Goal: Navigation & Orientation: Understand site structure

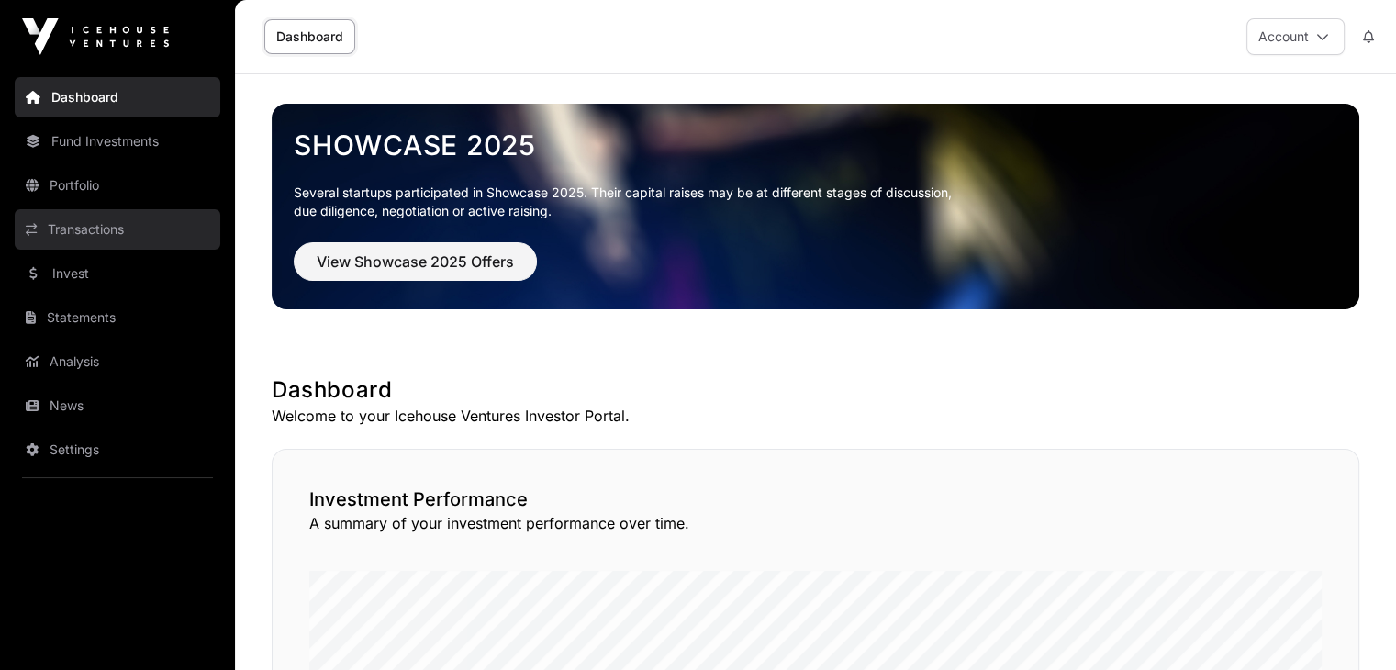
click at [88, 231] on link "Transactions" at bounding box center [118, 229] width 206 height 40
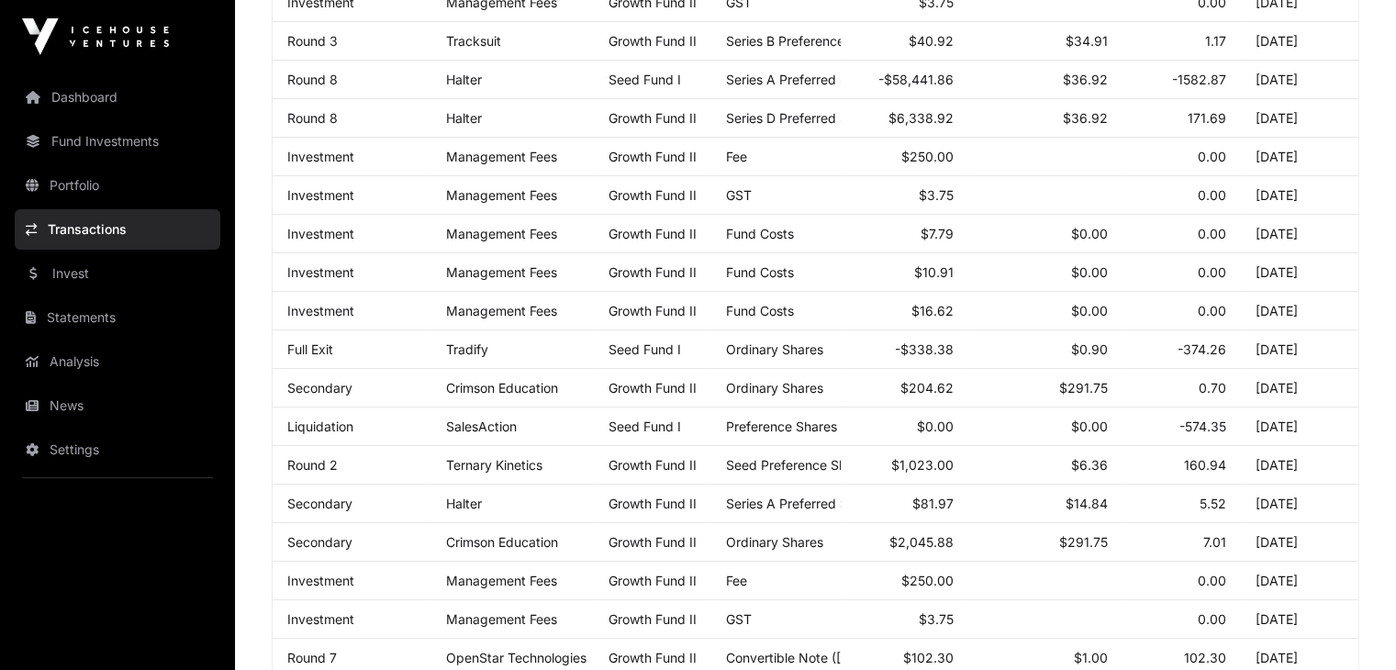
scroll to position [511, 0]
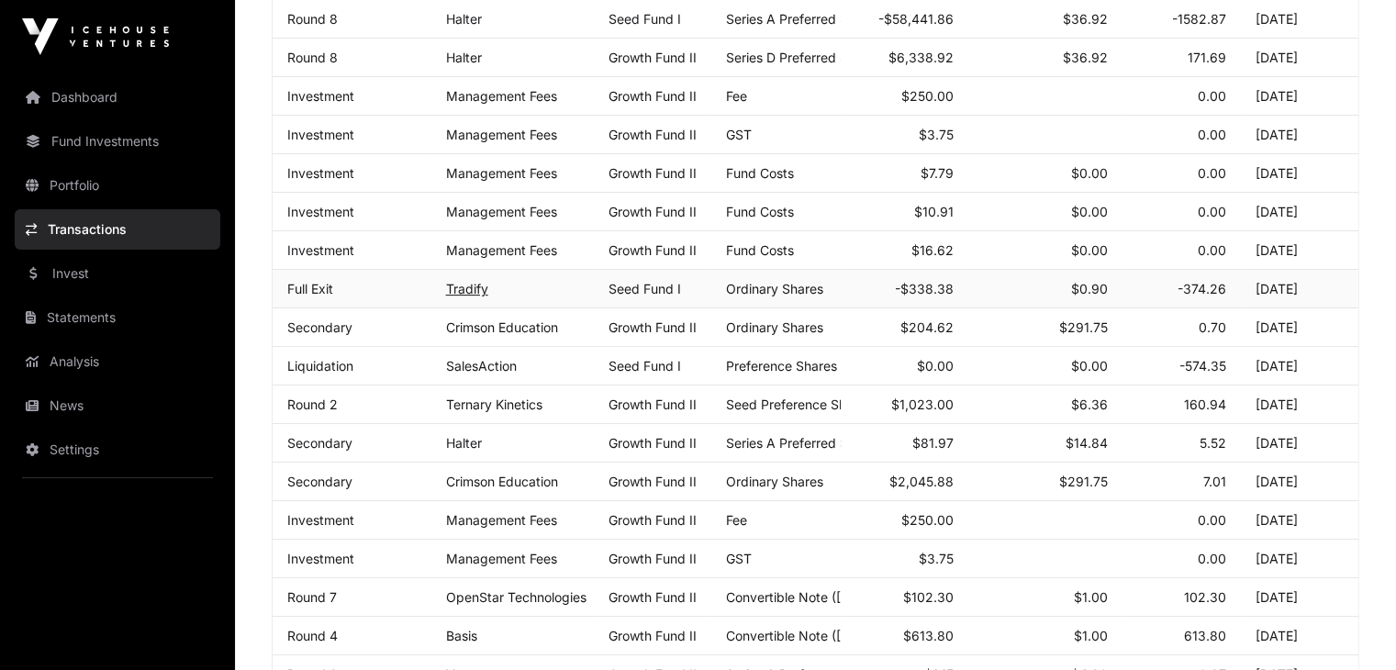
click at [480, 296] on link "Tradify" at bounding box center [467, 289] width 42 height 16
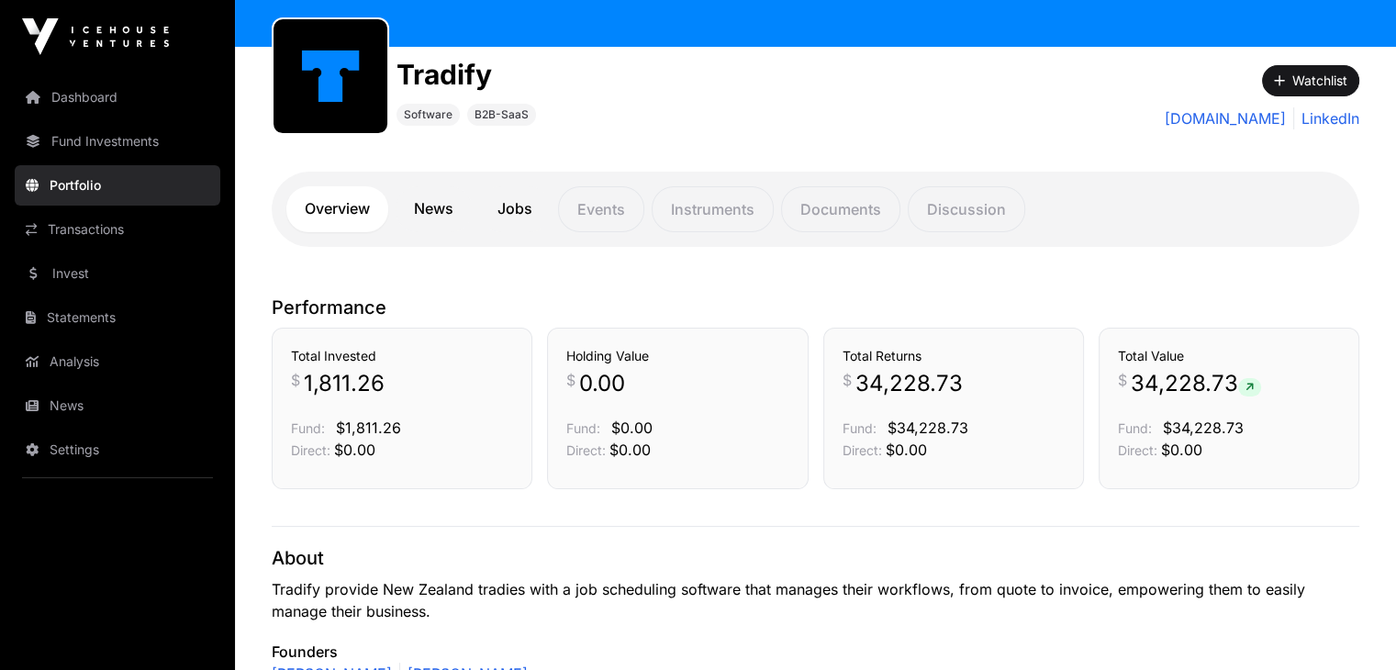
scroll to position [188, 0]
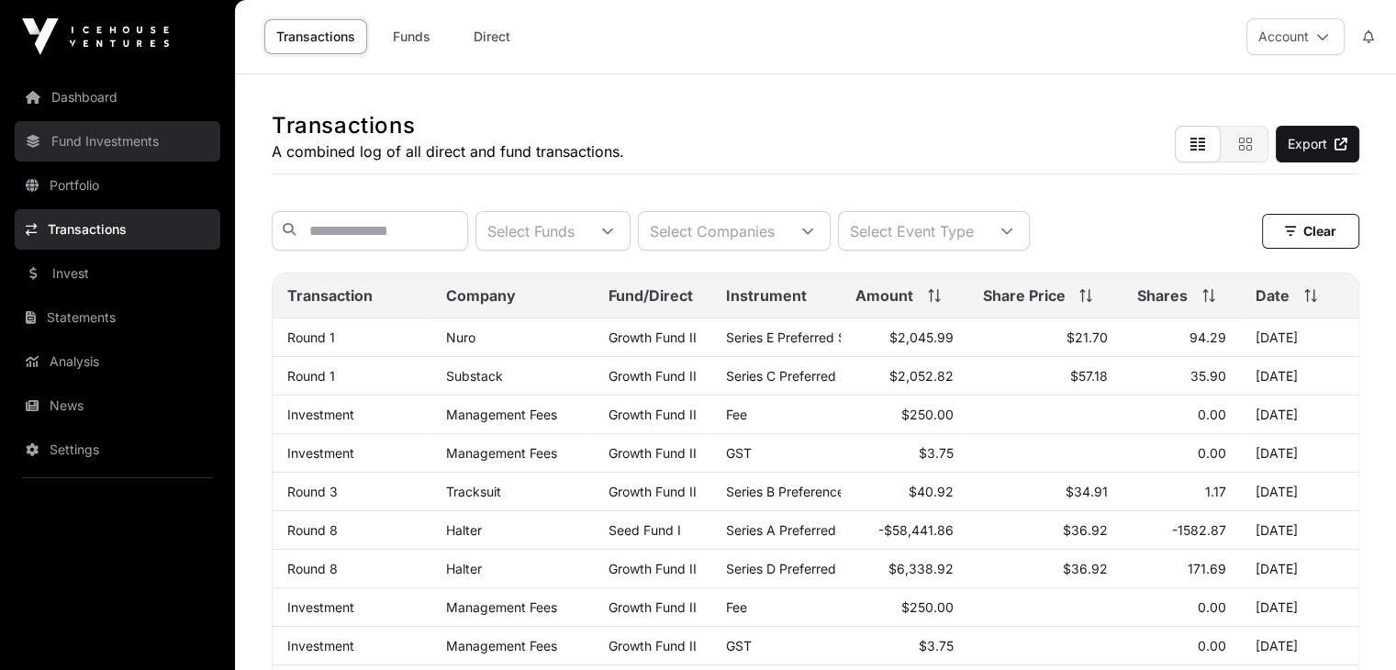
click at [77, 144] on link "Fund Investments" at bounding box center [118, 141] width 206 height 40
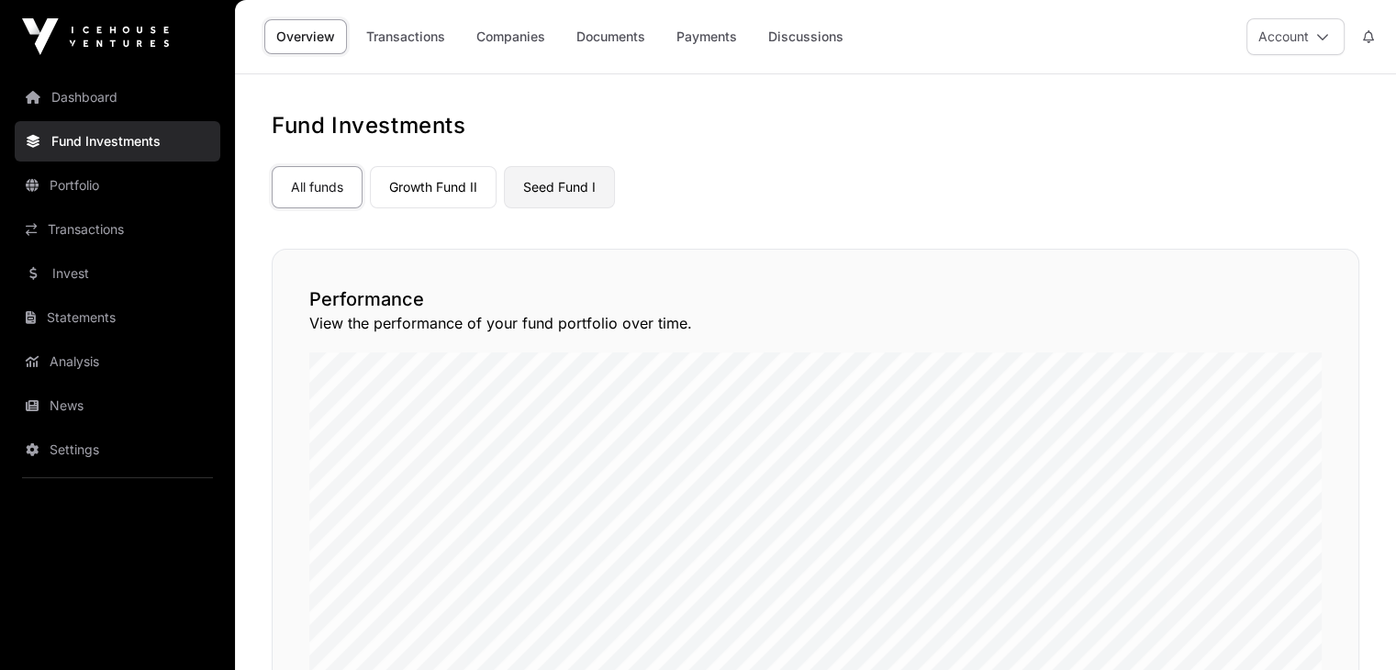
click at [530, 194] on link "Seed Fund I" at bounding box center [559, 187] width 111 height 42
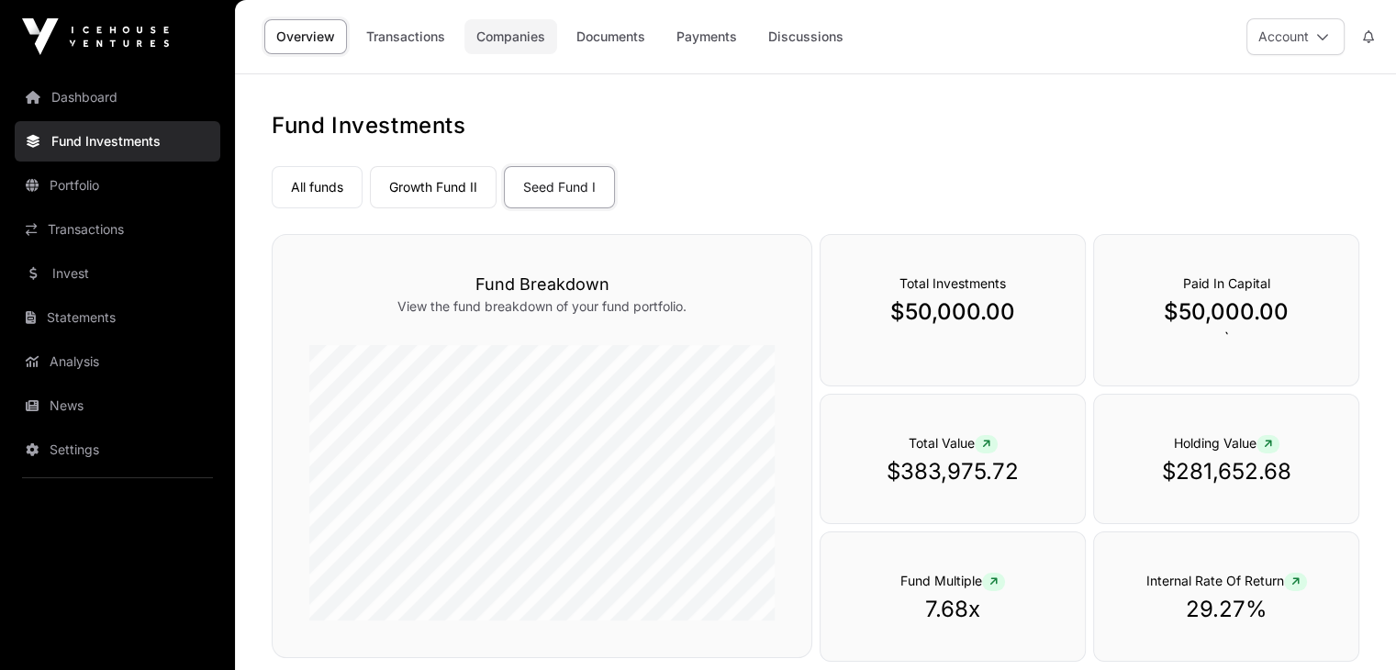
click at [486, 42] on link "Companies" at bounding box center [510, 36] width 93 height 35
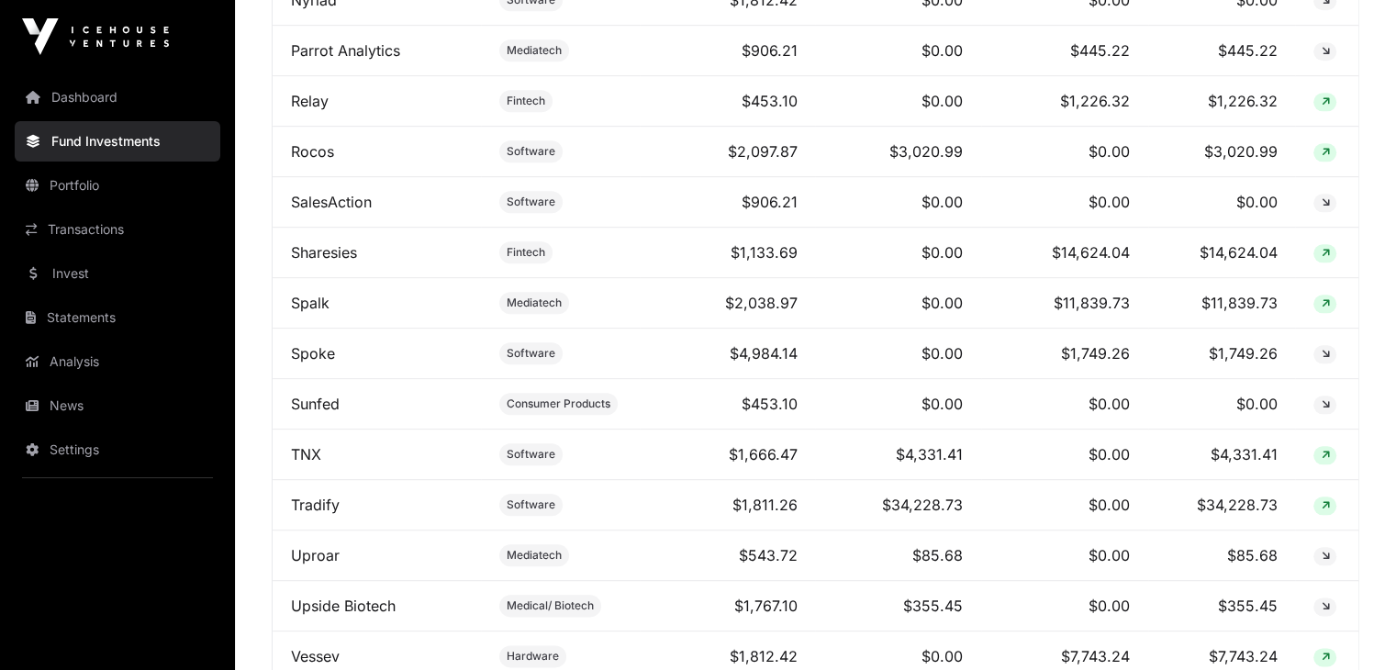
scroll to position [2026, 0]
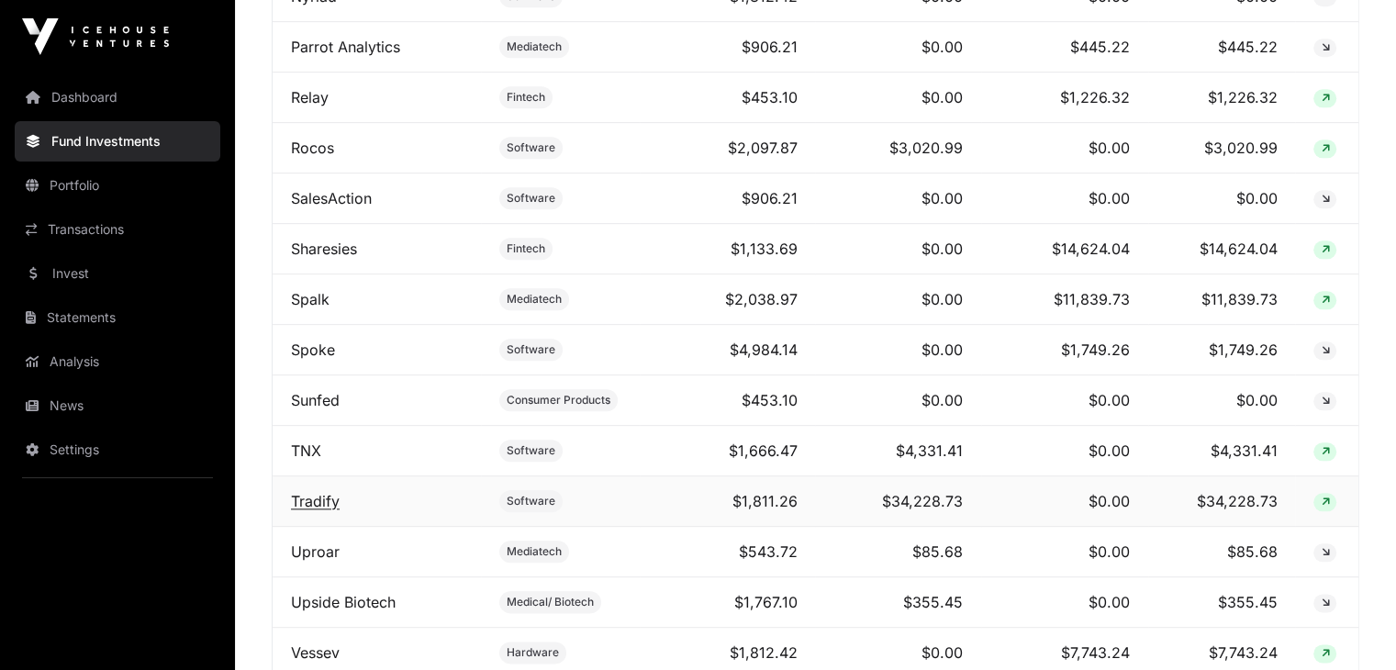
click at [311, 506] on link "Tradify" at bounding box center [315, 501] width 49 height 18
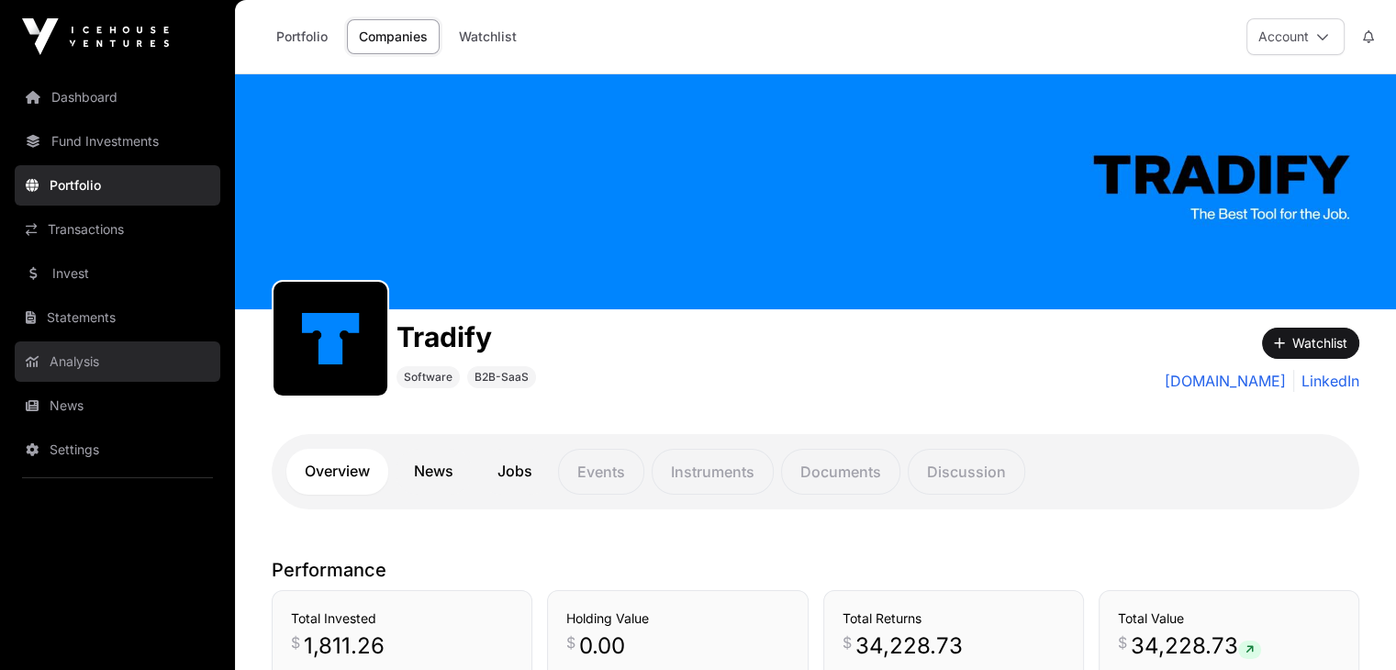
click at [95, 363] on link "Analysis" at bounding box center [118, 361] width 206 height 40
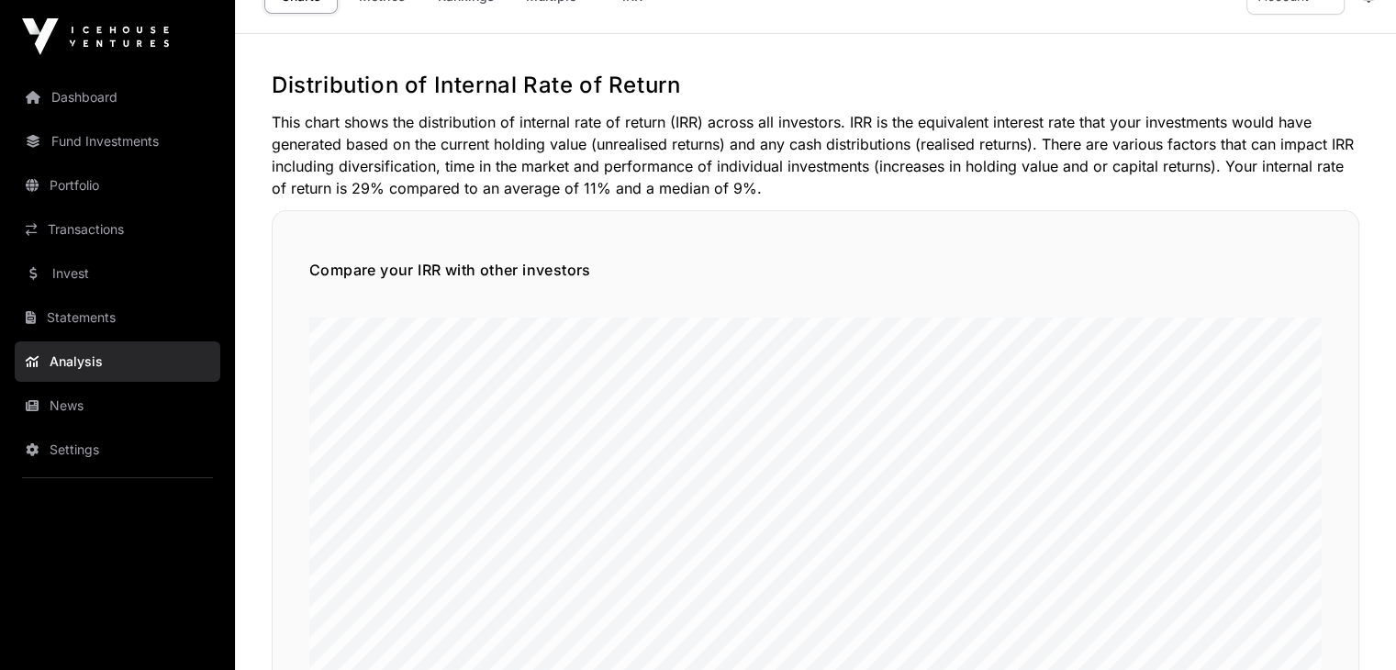
scroll to position [28, 0]
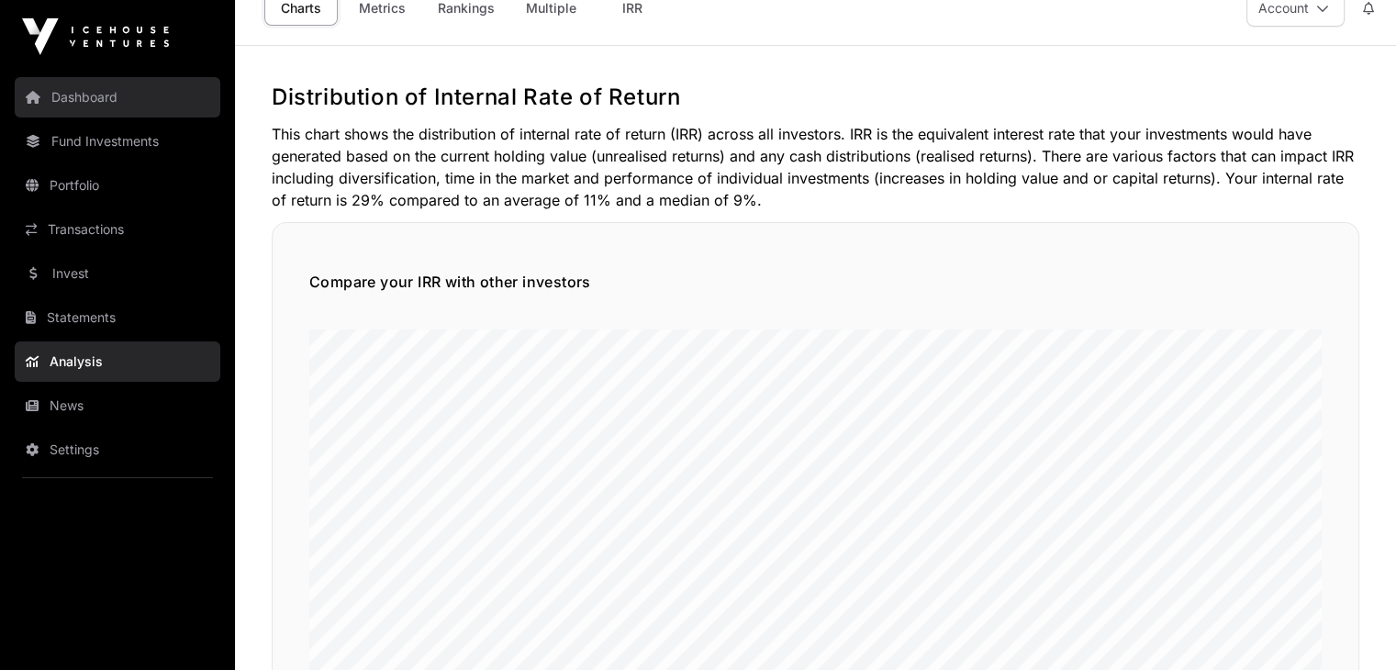
click at [56, 106] on link "Dashboard" at bounding box center [118, 97] width 206 height 40
